Goal: Navigation & Orientation: Understand site structure

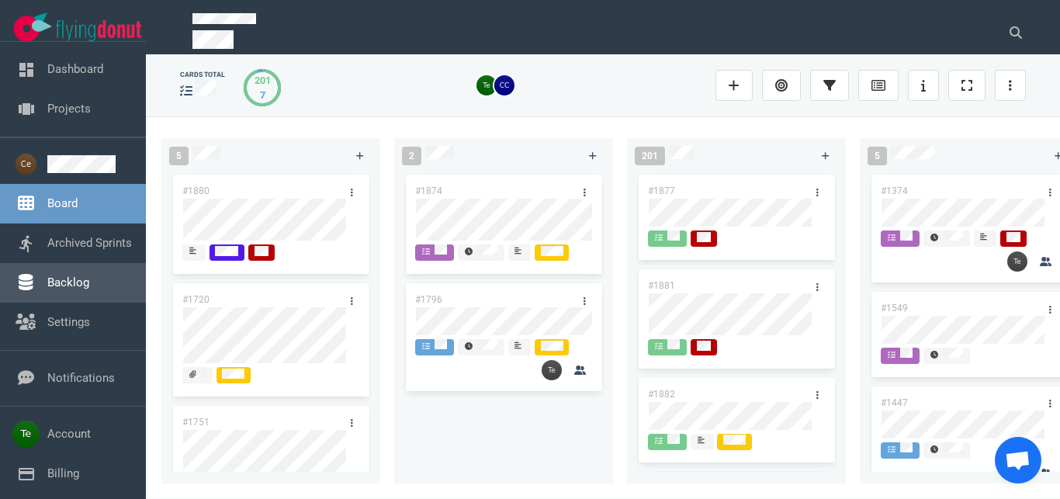
click at [89, 276] on link "Backlog" at bounding box center [68, 282] width 42 height 14
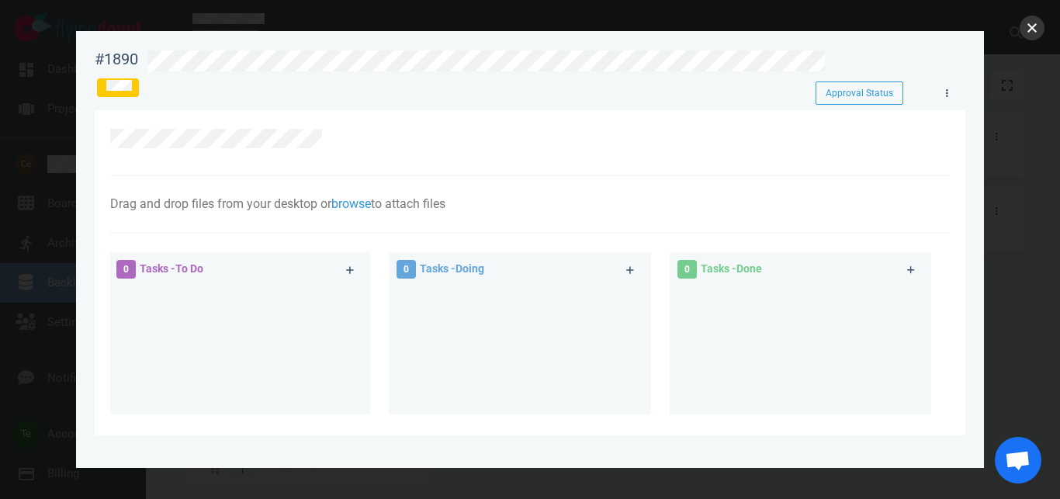
click at [1023, 35] on button "close" at bounding box center [1031, 28] width 25 height 25
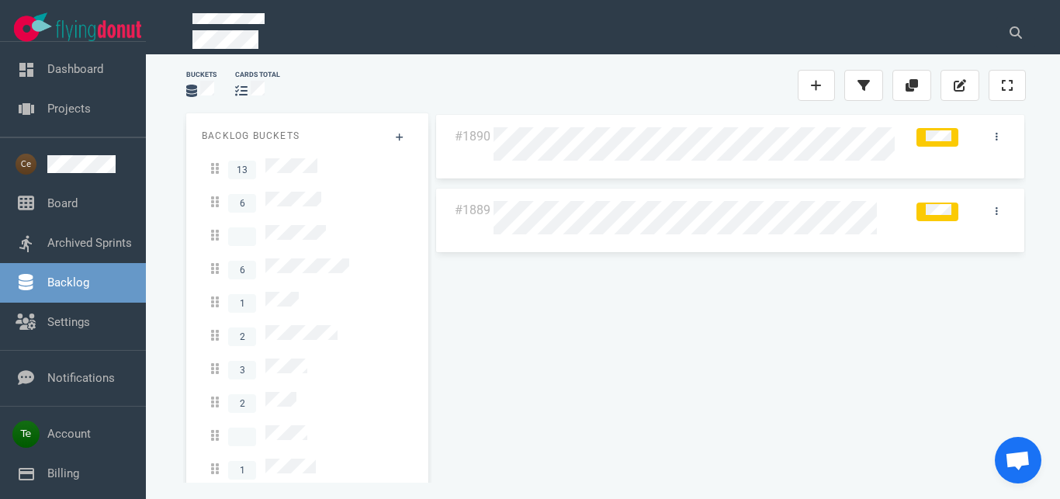
drag, startPoint x: 426, startPoint y: 294, endPoint x: 427, endPoint y: 341, distance: 46.6
click at [427, 341] on div "#1890 #1889" at bounding box center [730, 299] width 610 height 391
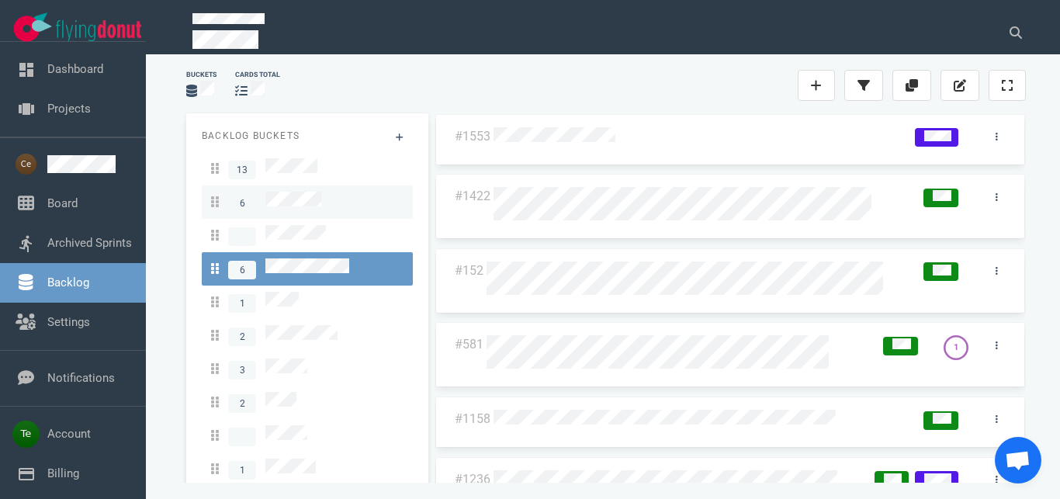
click at [327, 201] on div "6" at bounding box center [307, 202] width 192 height 21
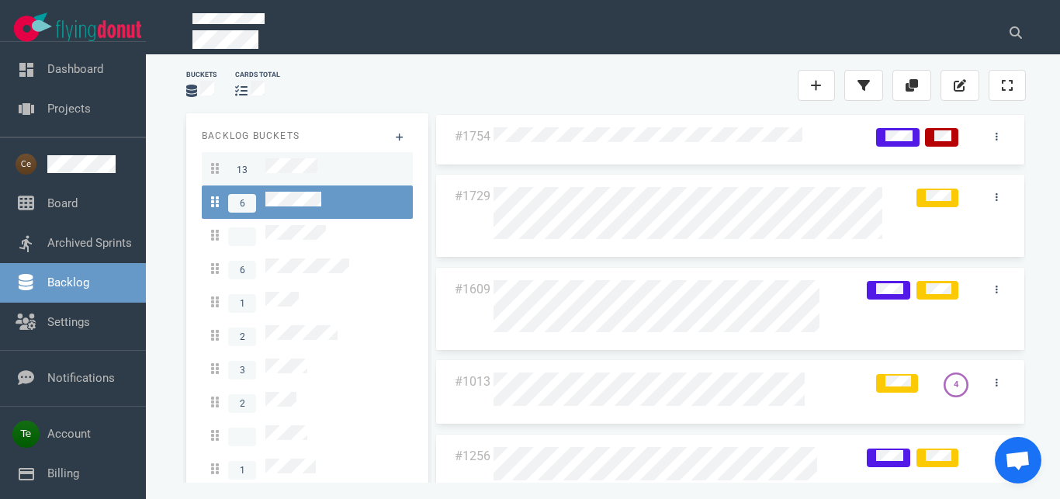
click at [321, 169] on div "13" at bounding box center [307, 168] width 192 height 21
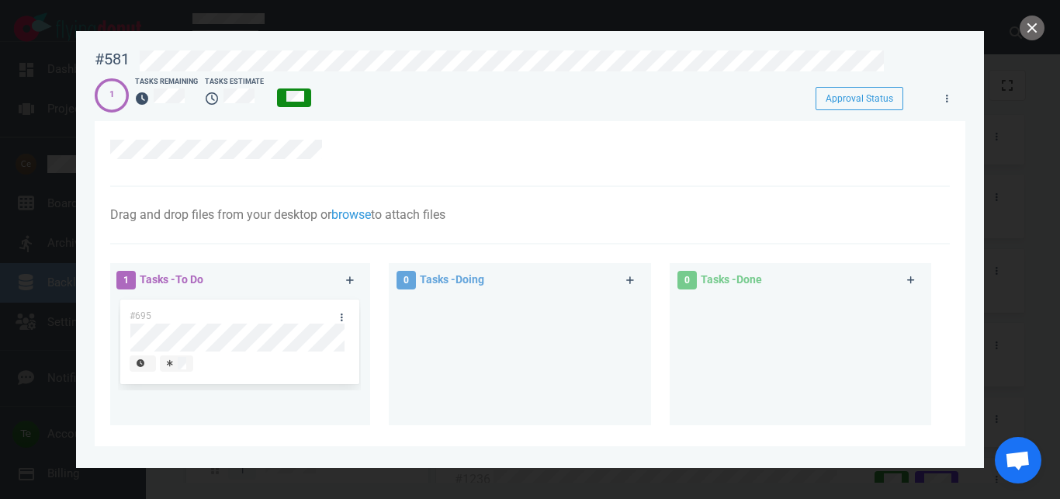
click at [483, 185] on div at bounding box center [529, 154] width 839 height 66
click at [264, 313] on div "#695" at bounding box center [224, 315] width 209 height 33
click at [543, 195] on div "Drag and drop files from your desktop or browse to attach files Attach Files Co…" at bounding box center [529, 215] width 839 height 57
click at [1029, 36] on button "close" at bounding box center [1031, 28] width 25 height 25
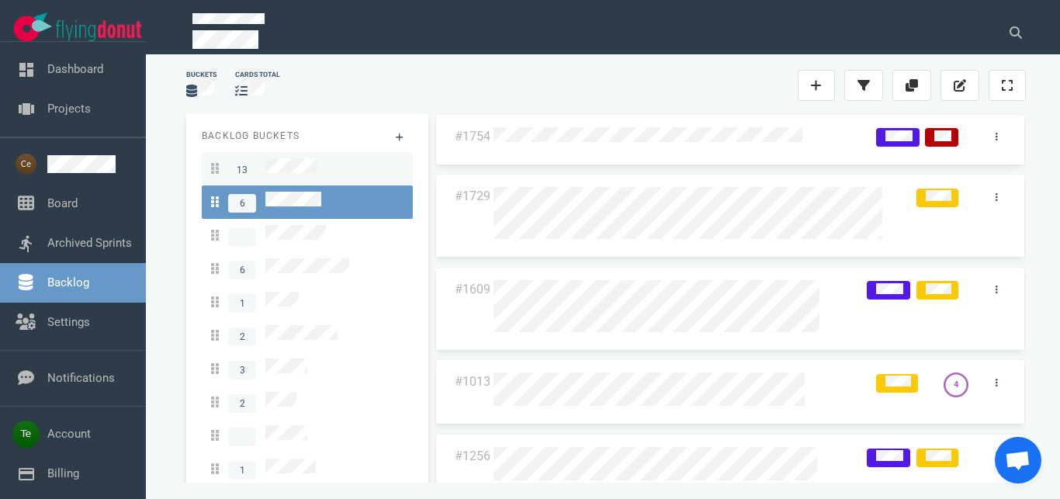
click at [312, 175] on span "13" at bounding box center [264, 168] width 106 height 21
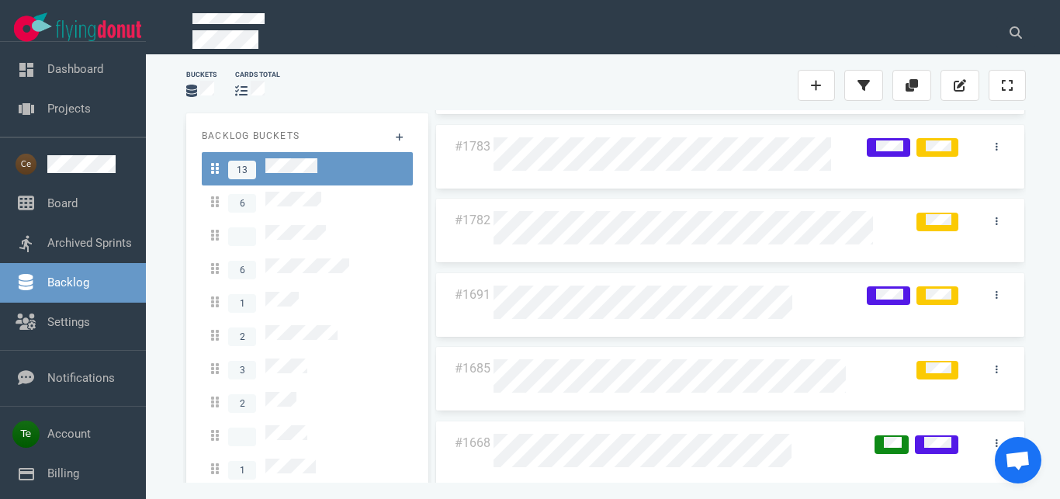
scroll to position [373, 0]
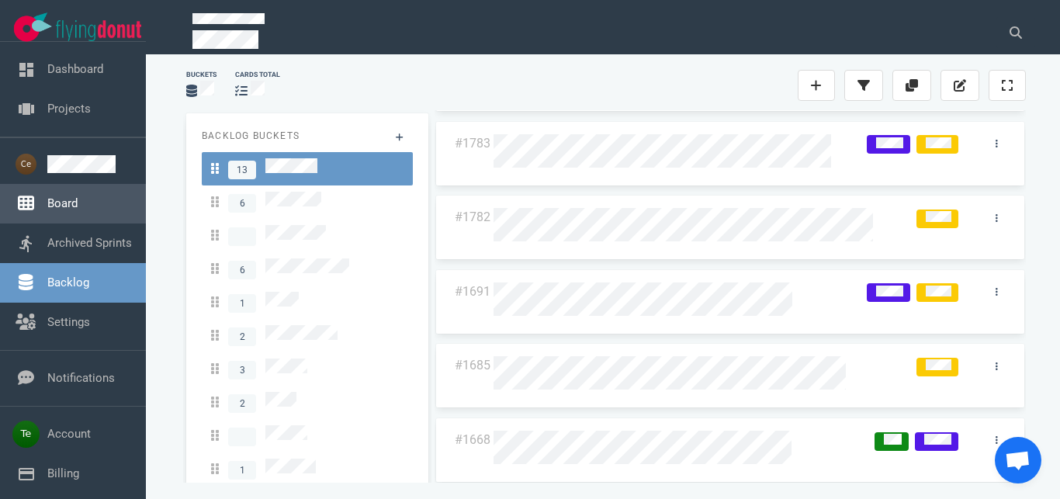
click at [78, 197] on link "Board" at bounding box center [62, 203] width 30 height 14
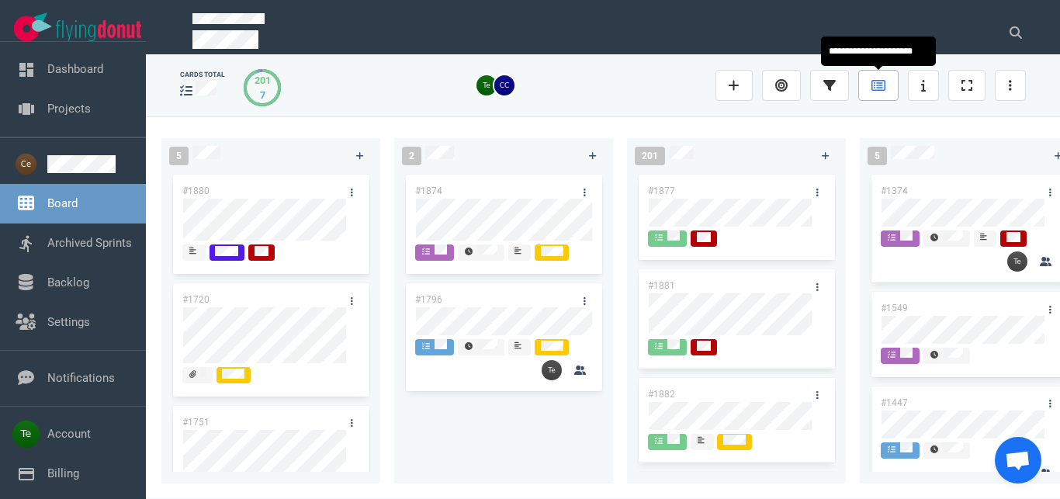
click at [878, 86] on icon at bounding box center [878, 85] width 14 height 12
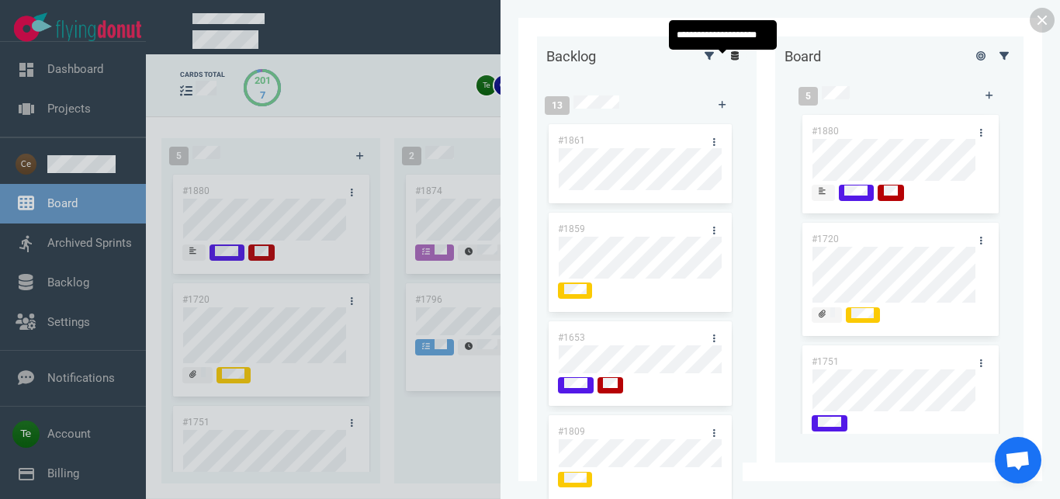
click at [732, 64] on link at bounding box center [734, 55] width 25 height 19
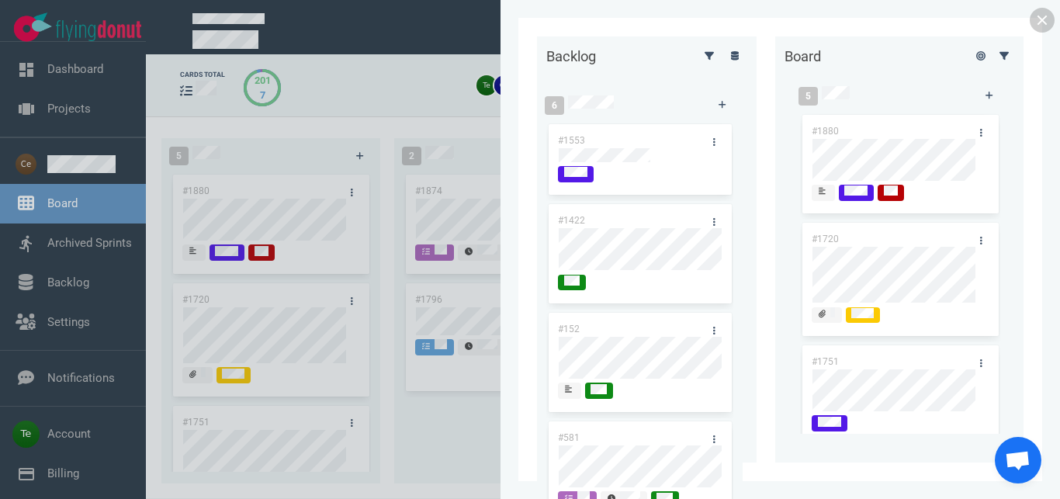
scroll to position [164, 0]
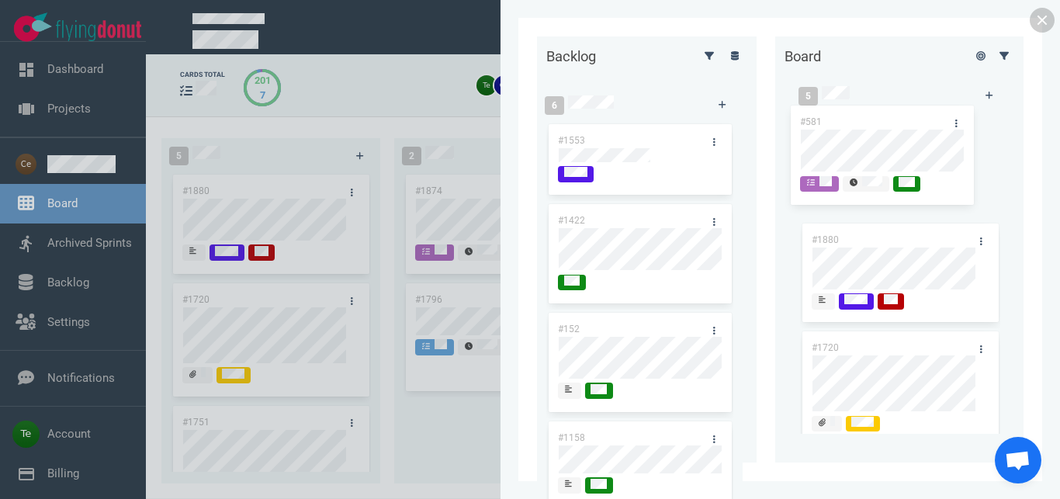
drag, startPoint x: 602, startPoint y: 273, endPoint x: 857, endPoint y: 117, distance: 299.1
click at [733, 418] on div "#581" at bounding box center [639, 472] width 187 height 109
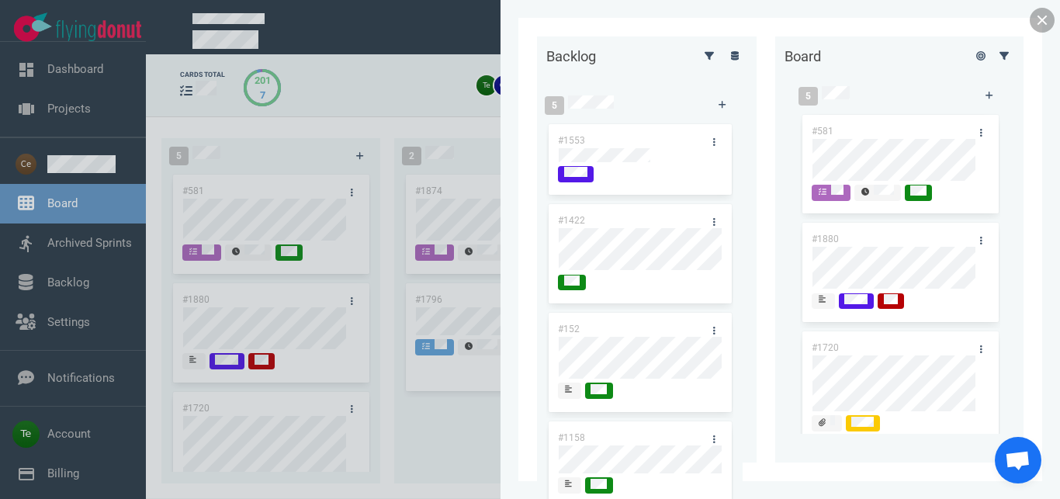
click at [1050, 24] on link at bounding box center [1042, 20] width 25 height 25
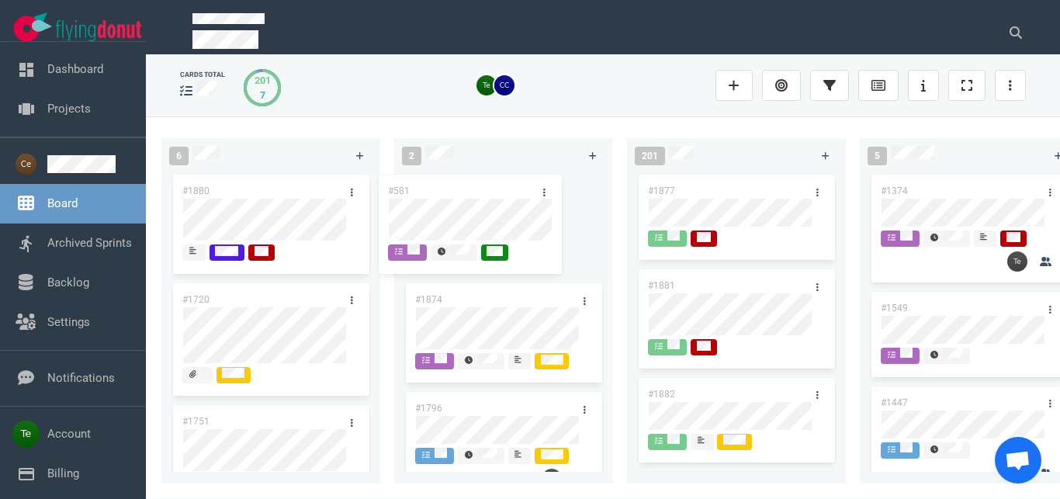
drag, startPoint x: 241, startPoint y: 192, endPoint x: 462, endPoint y: 189, distance: 221.9
click at [371, 189] on div "#581" at bounding box center [271, 225] width 200 height 109
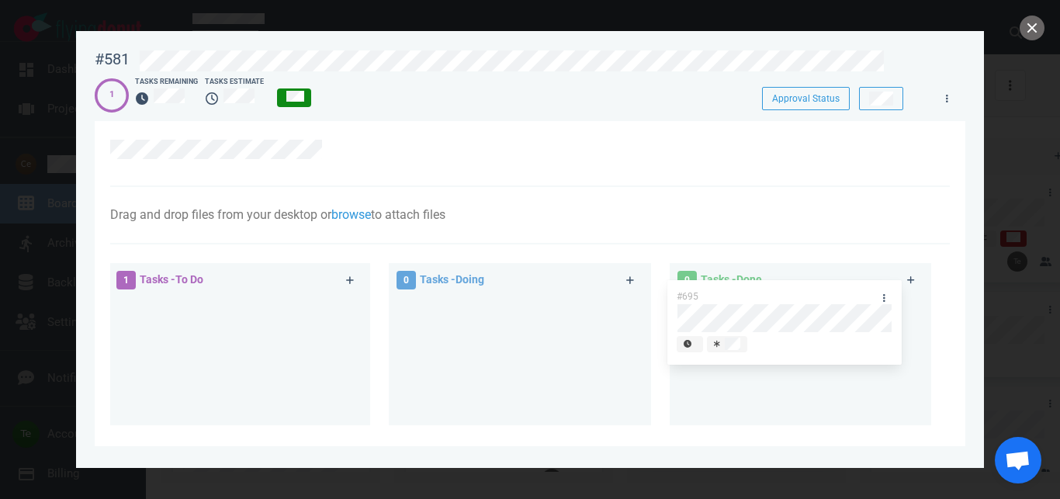
drag, startPoint x: 202, startPoint y: 305, endPoint x: 759, endPoint y: 320, distance: 557.3
click at [361, 320] on div "#695" at bounding box center [239, 343] width 243 height 95
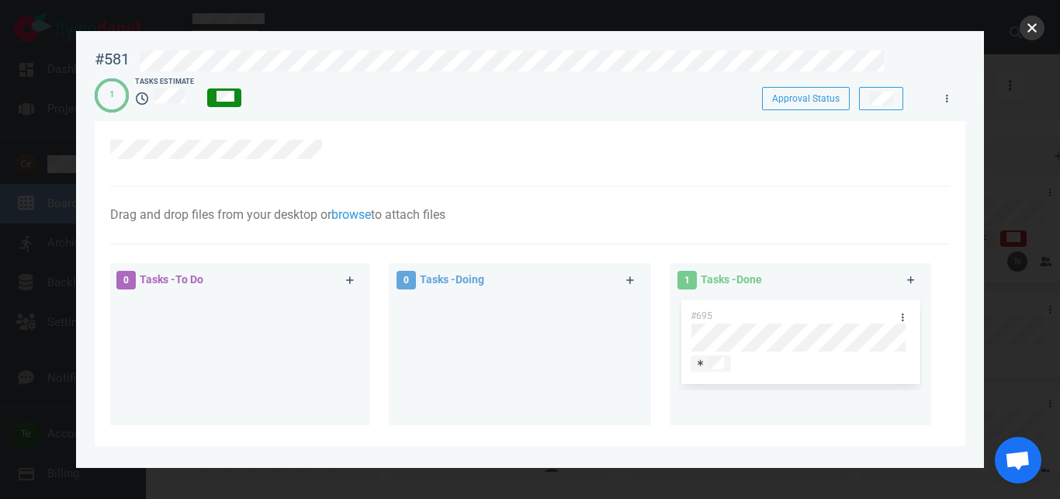
click at [1035, 40] on button "close" at bounding box center [1031, 28] width 25 height 25
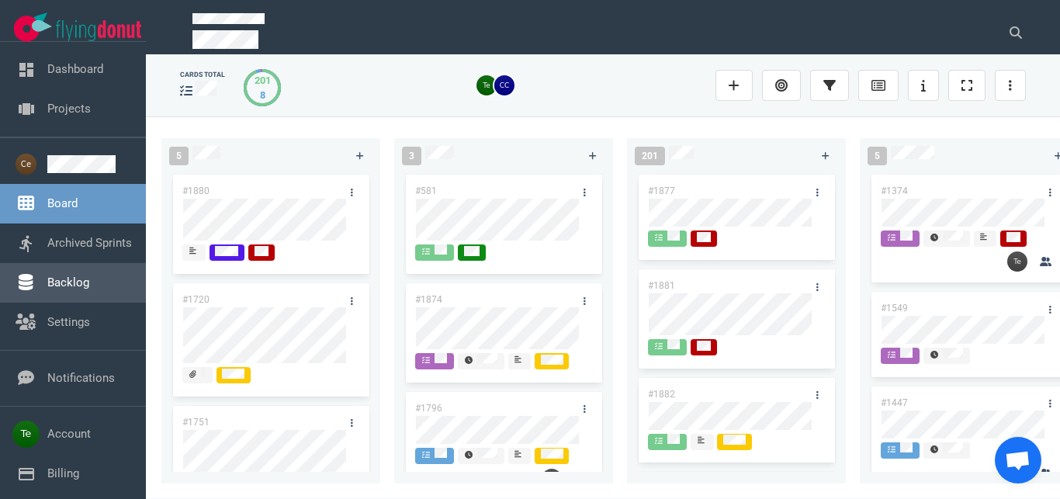
click at [67, 280] on link "Backlog" at bounding box center [68, 282] width 42 height 14
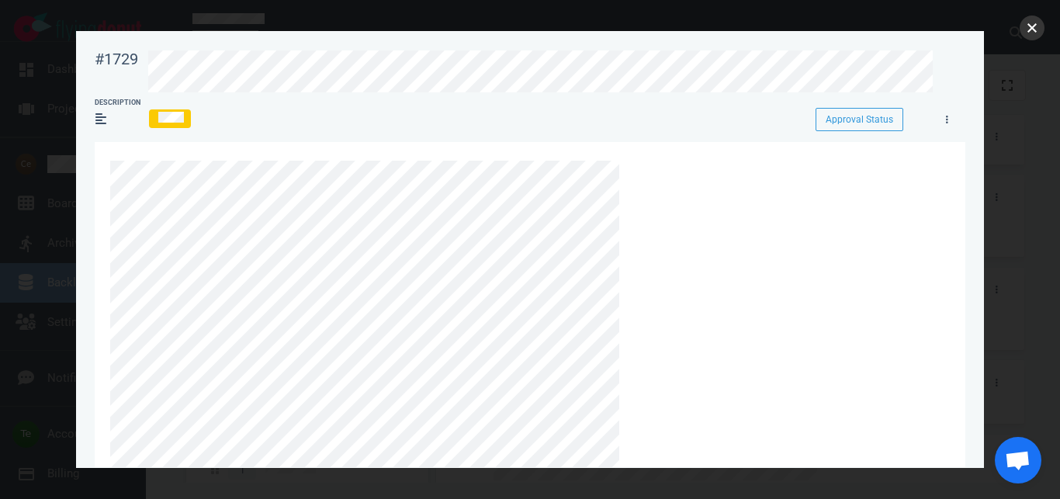
click at [1030, 31] on button "close" at bounding box center [1031, 28] width 25 height 25
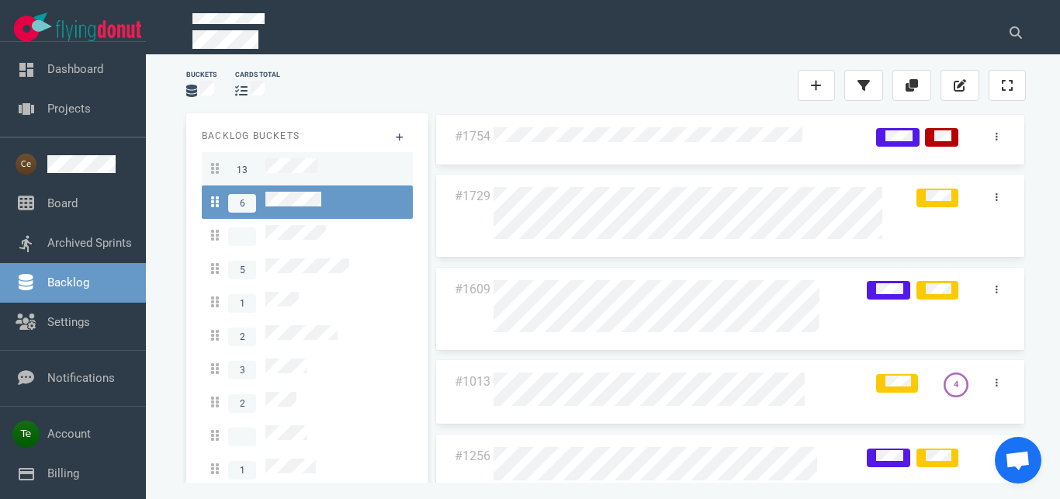
click at [334, 164] on div "13" at bounding box center [307, 168] width 192 height 21
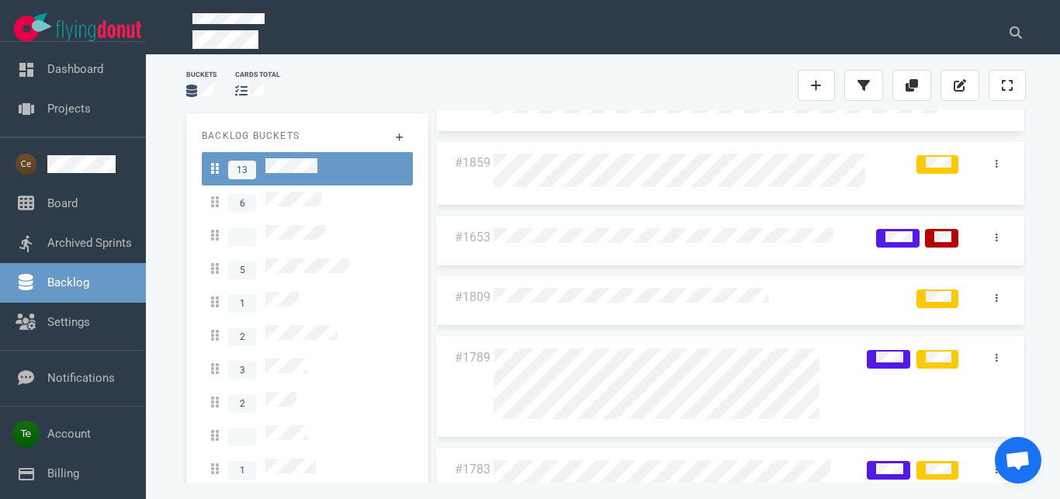
scroll to position [66, 0]
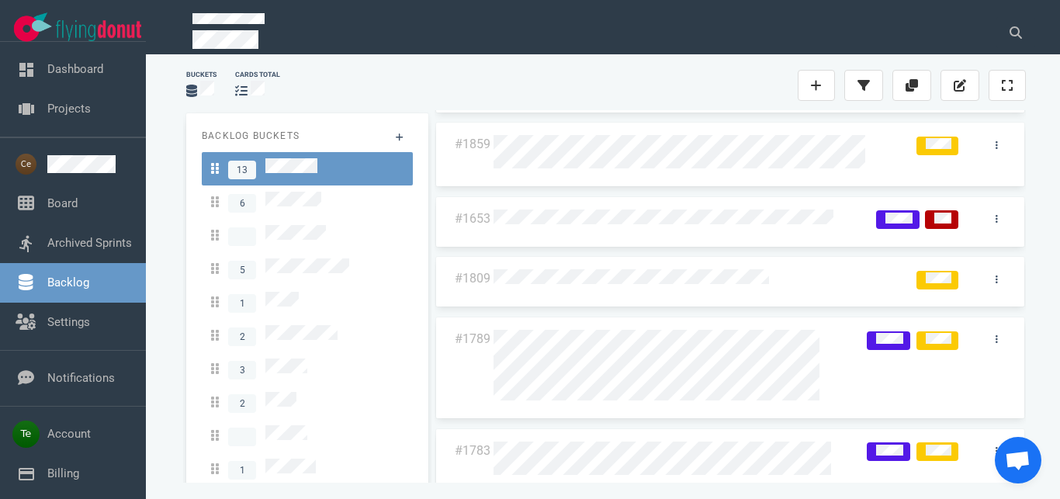
click at [624, 365] on div at bounding box center [669, 368] width 353 height 76
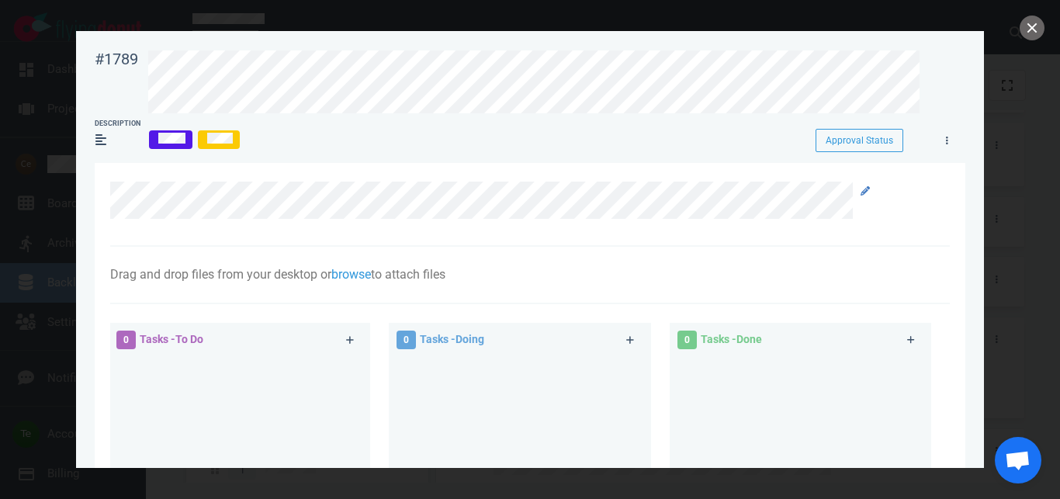
click at [697, 219] on div at bounding box center [525, 204] width 830 height 45
click at [1023, 32] on button "close" at bounding box center [1031, 28] width 25 height 25
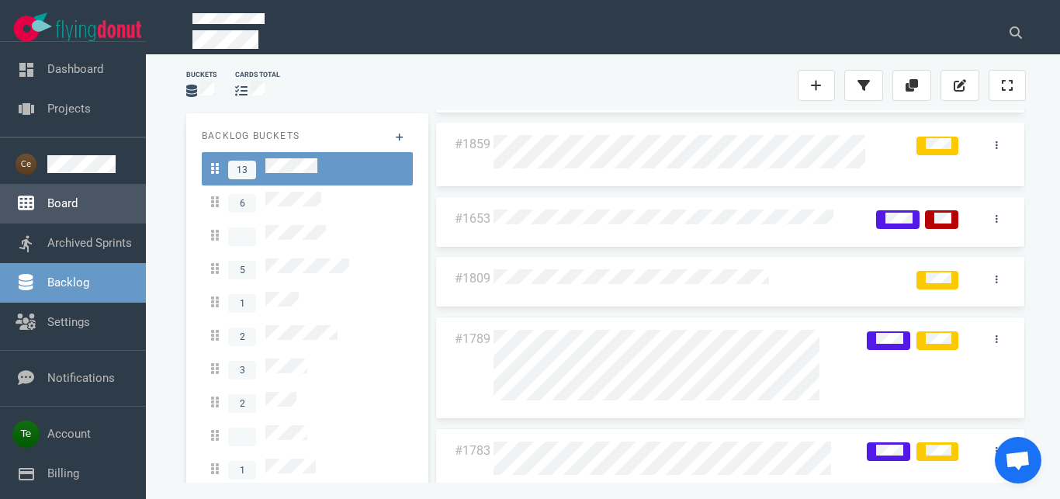
click at [67, 210] on link "Board" at bounding box center [62, 203] width 30 height 14
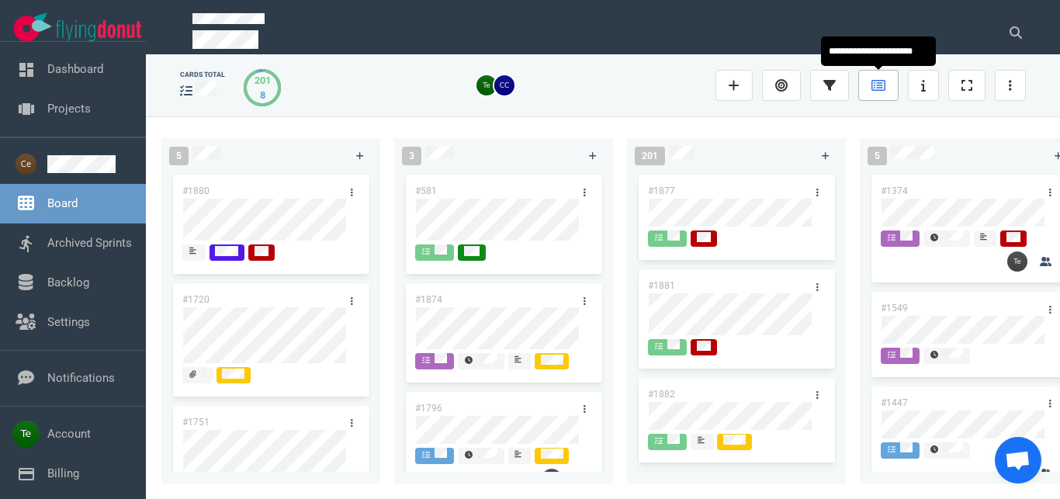
click at [875, 91] on icon at bounding box center [878, 85] width 14 height 12
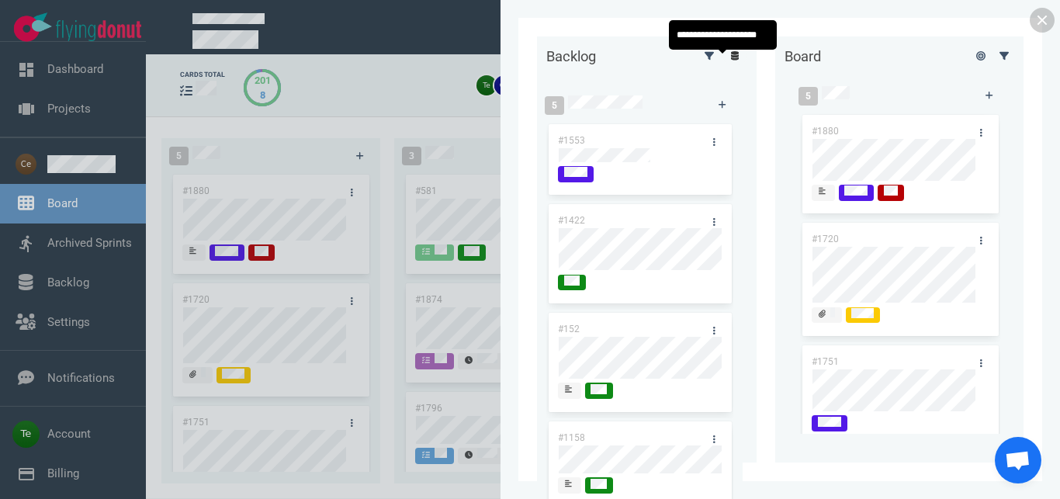
click at [722, 65] on link at bounding box center [734, 55] width 25 height 19
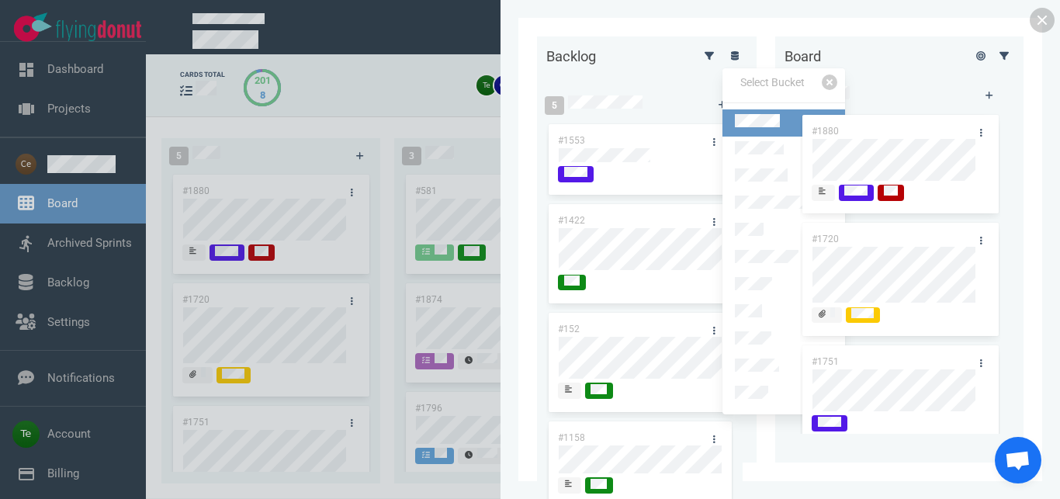
click at [757, 113] on link at bounding box center [783, 122] width 123 height 27
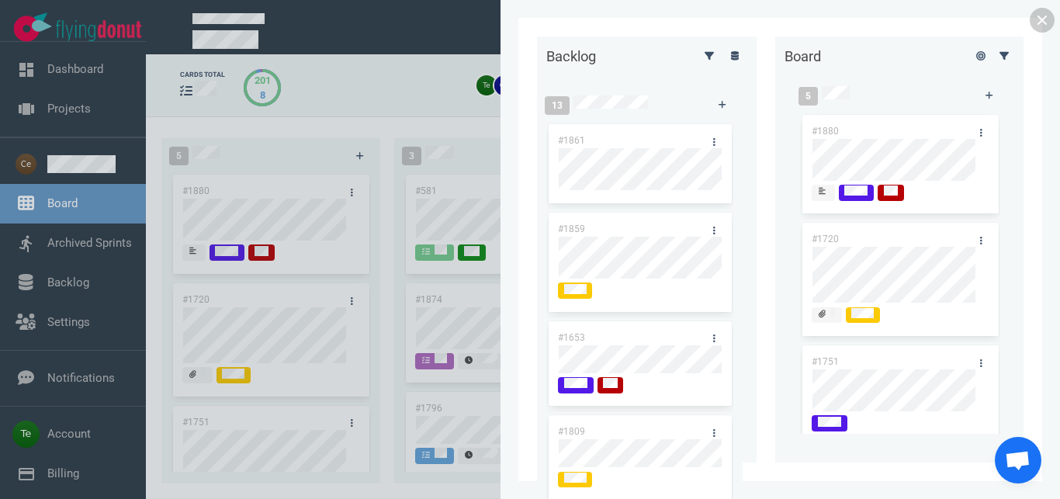
scroll to position [235, 0]
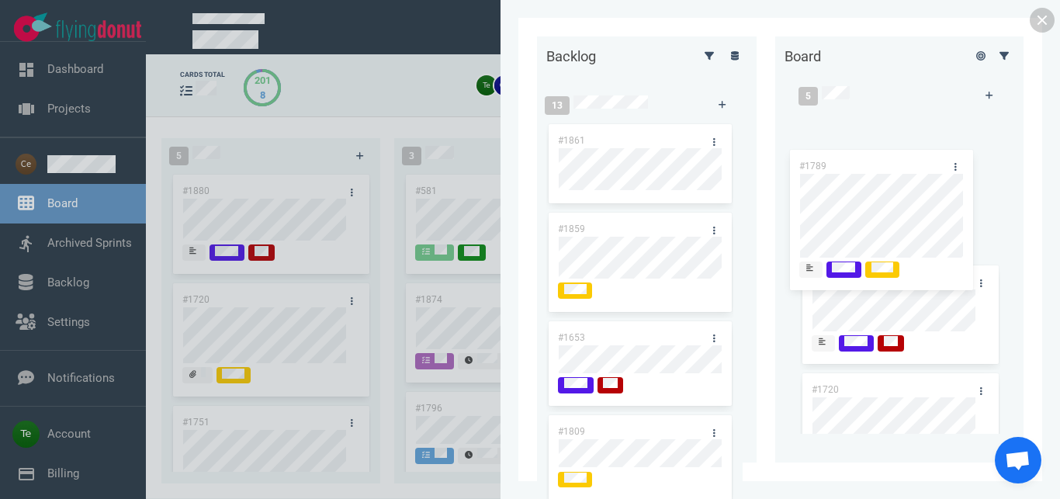
drag, startPoint x: 605, startPoint y: 289, endPoint x: 861, endPoint y: 165, distance: 284.2
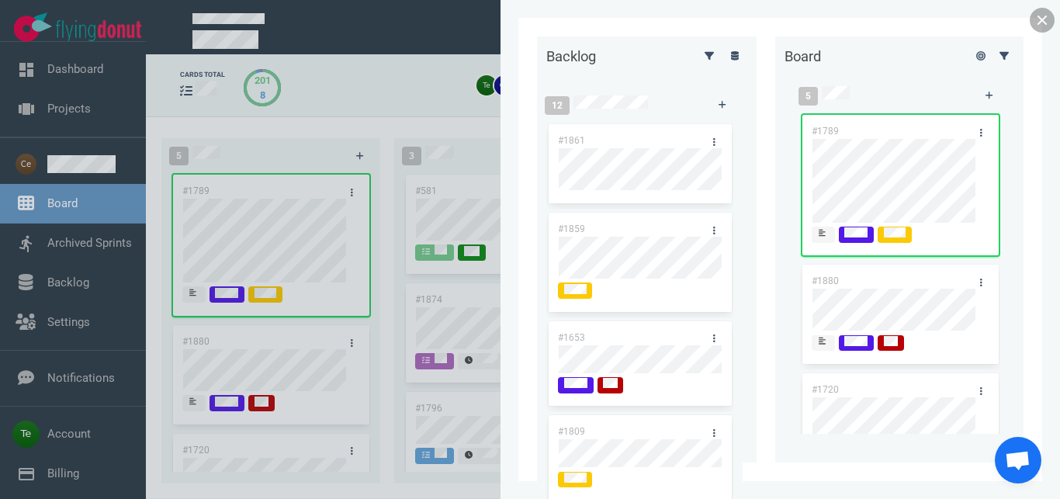
click at [1037, 19] on link at bounding box center [1042, 20] width 25 height 25
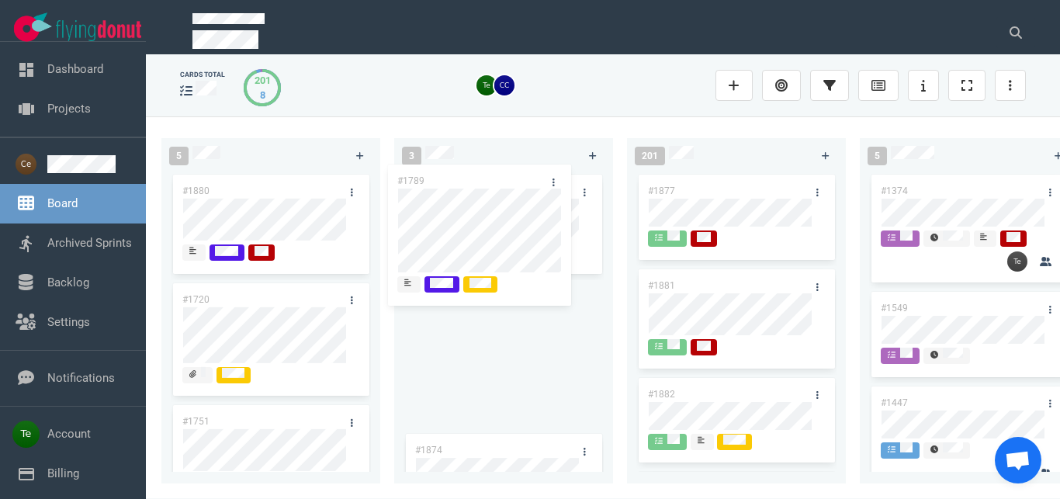
drag, startPoint x: 273, startPoint y: 185, endPoint x: 488, endPoint y: 175, distance: 215.1
click at [371, 175] on div "#1789" at bounding box center [271, 246] width 200 height 151
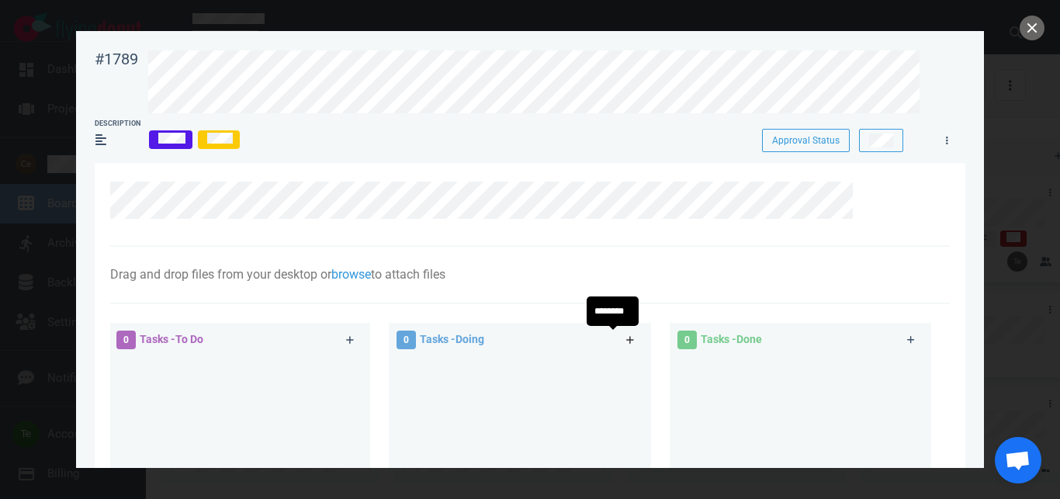
click at [626, 338] on icon at bounding box center [630, 339] width 9 height 9
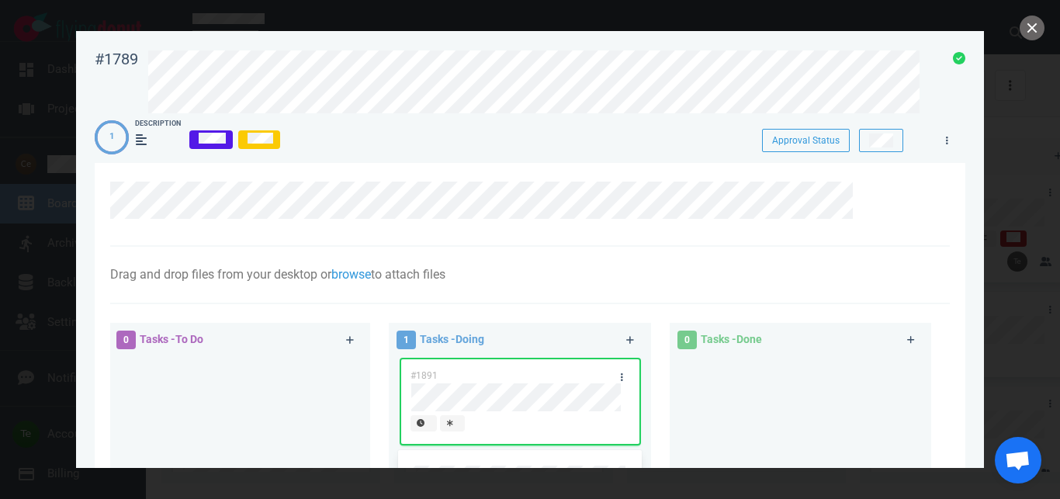
scroll to position [20, 0]
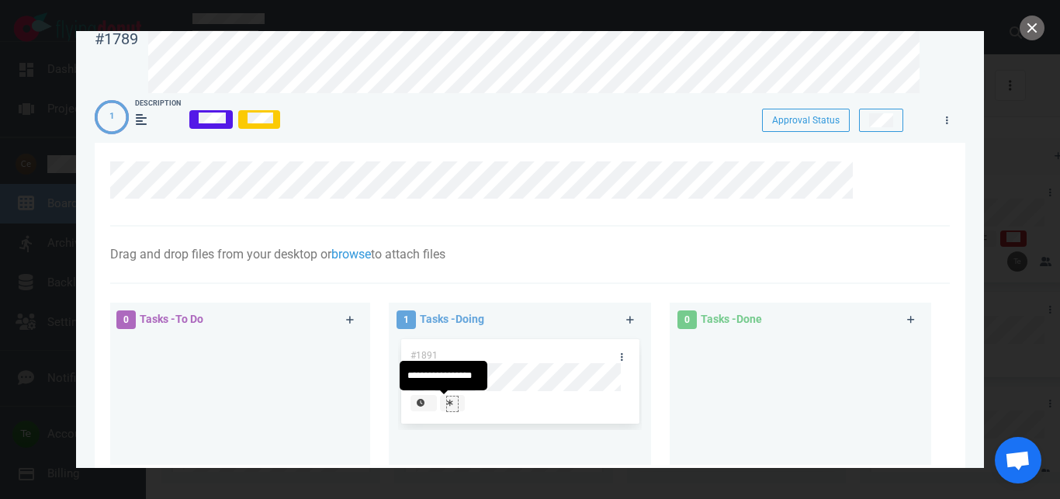
click at [447, 408] on div at bounding box center [452, 402] width 11 height 12
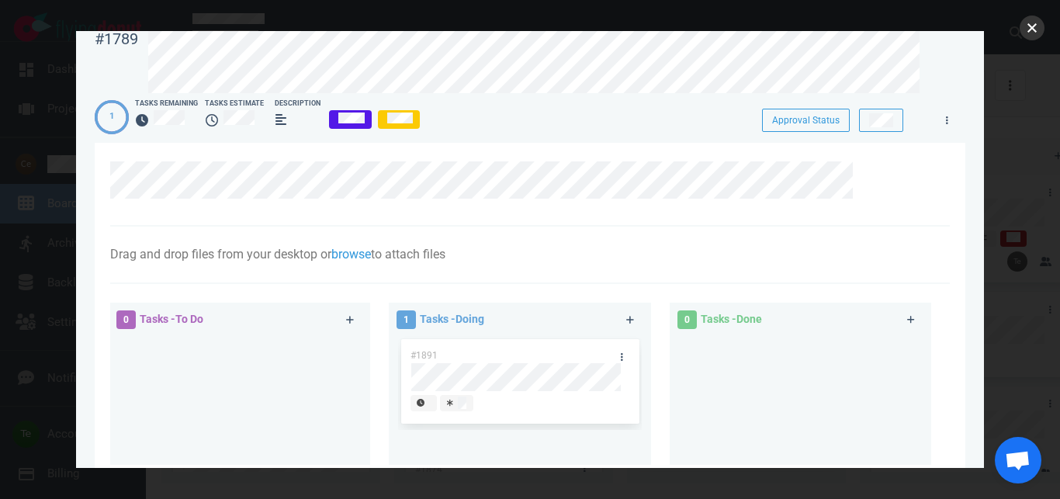
click at [1029, 32] on button "close" at bounding box center [1031, 28] width 25 height 25
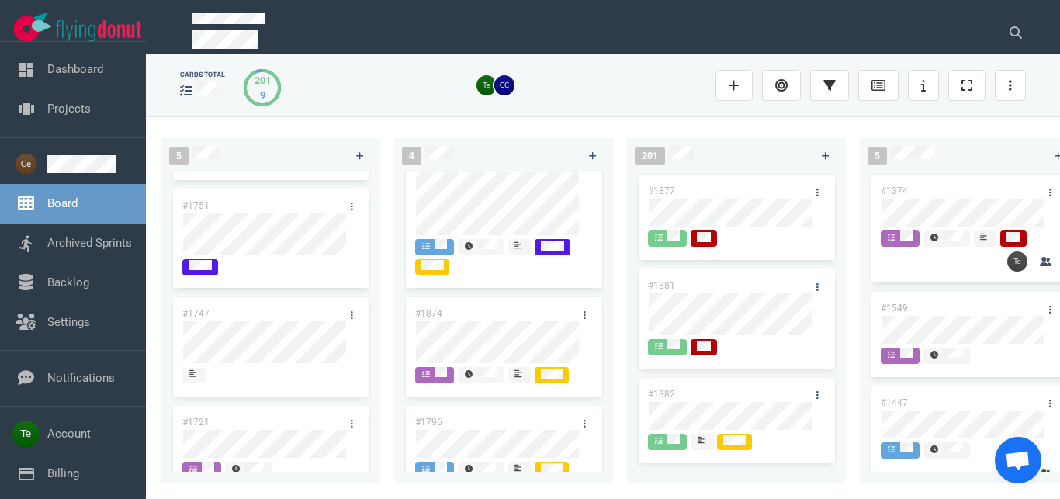
scroll to position [157, 0]
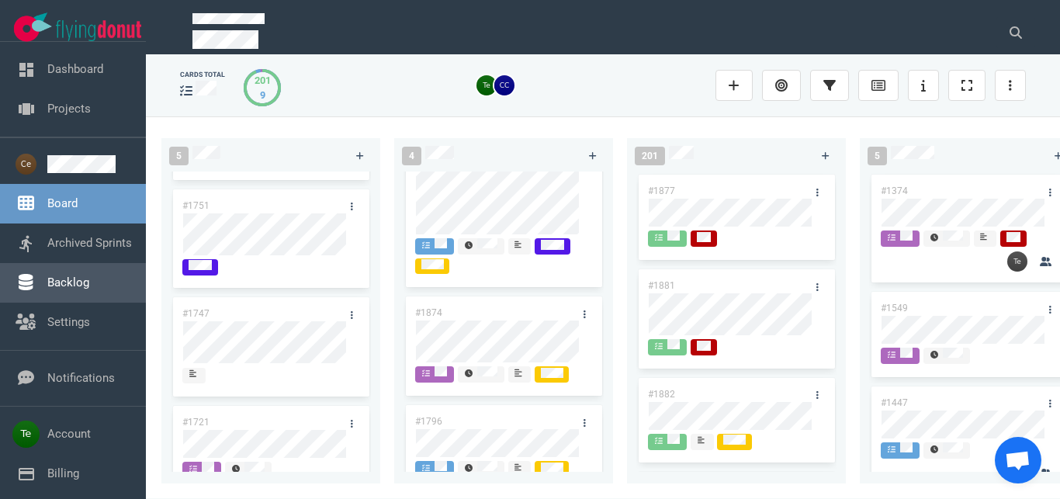
click at [47, 287] on link "Backlog" at bounding box center [68, 282] width 42 height 14
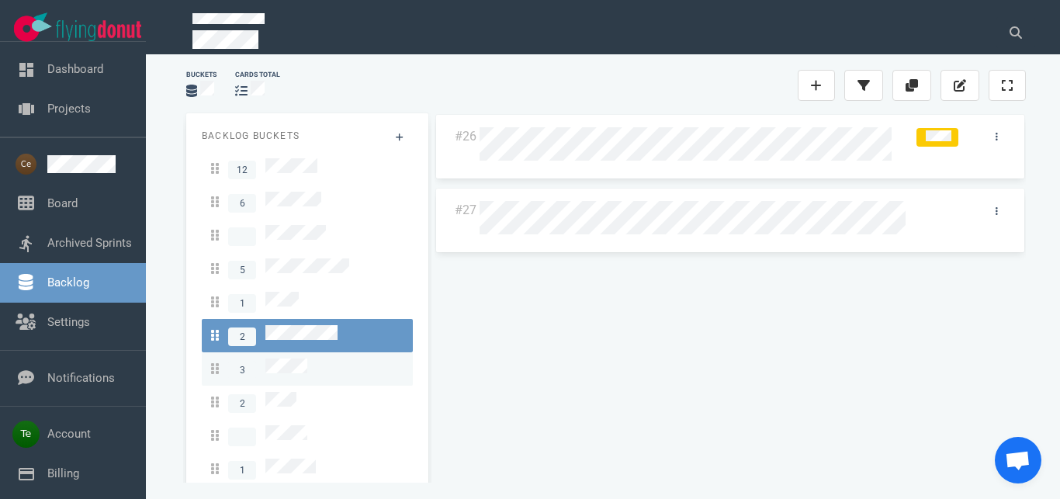
click at [315, 358] on div "3" at bounding box center [307, 368] width 192 height 21
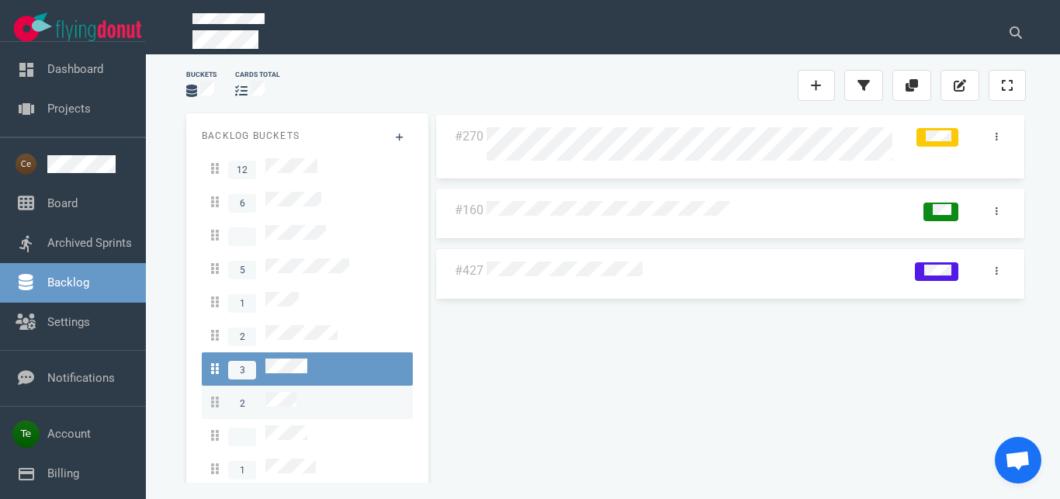
click at [305, 392] on div "2" at bounding box center [307, 402] width 192 height 21
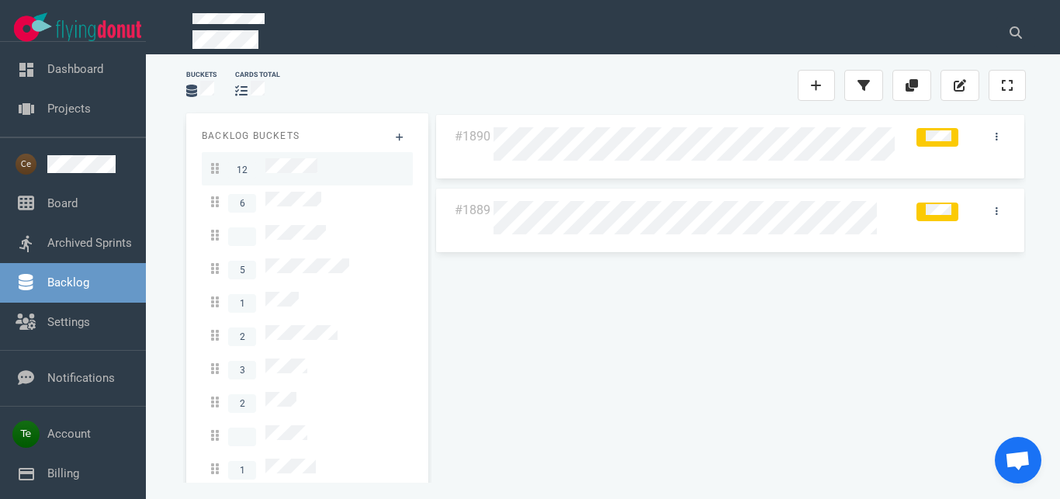
click at [318, 168] on div "12" at bounding box center [307, 168] width 192 height 21
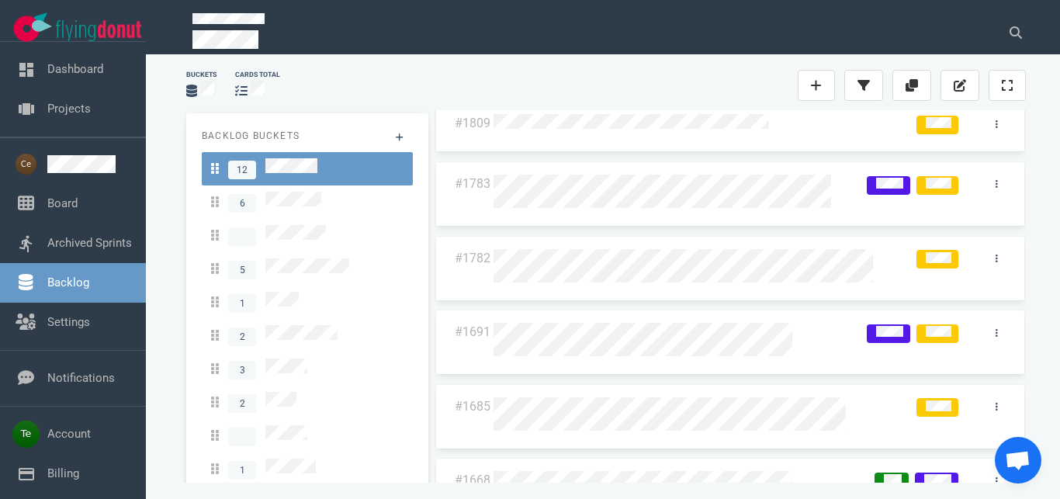
scroll to position [264, 0]
